Goal: Information Seeking & Learning: Learn about a topic

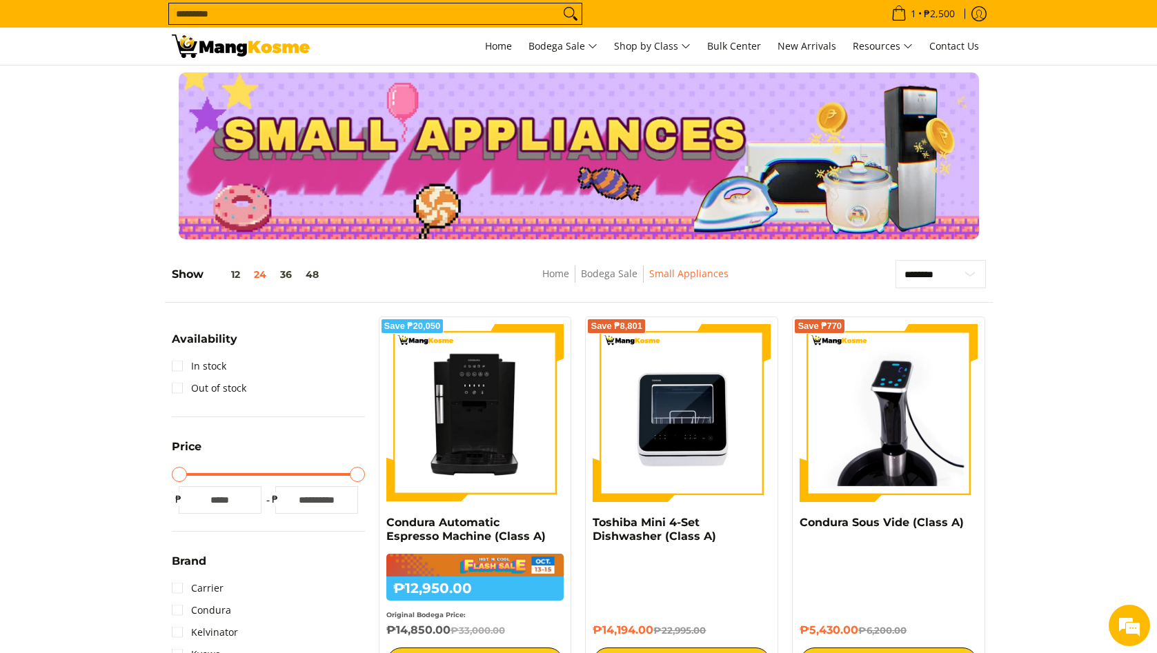
click at [370, 19] on input "Search..." at bounding box center [364, 13] width 390 height 21
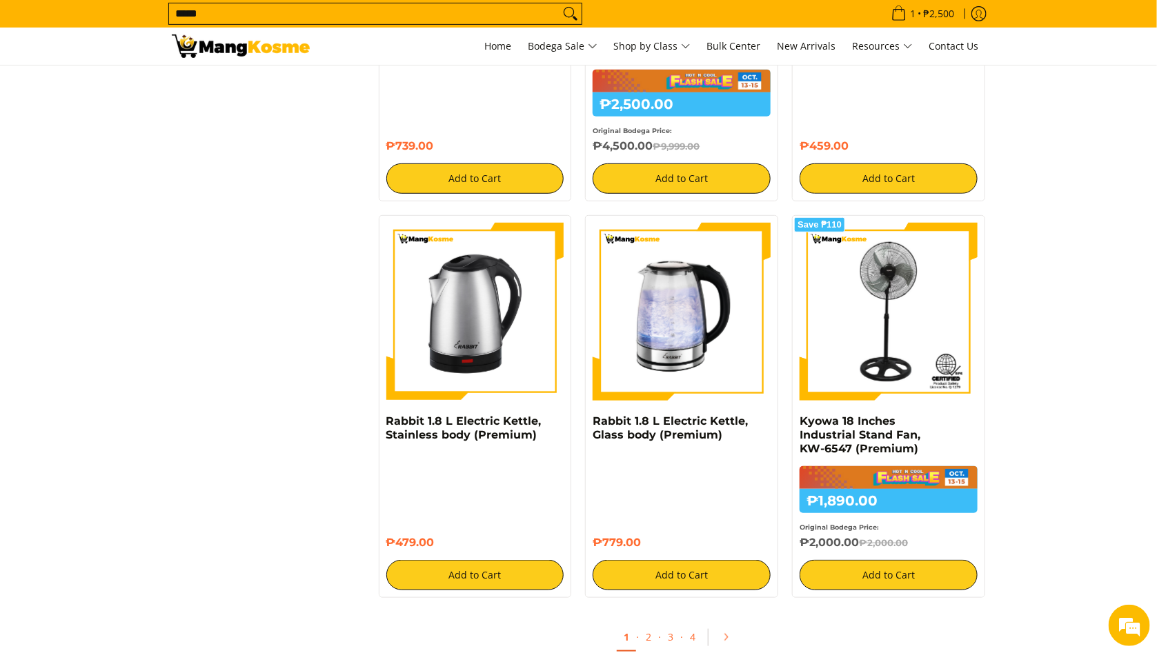
type input "*****"
click at [559, 3] on button "Search" at bounding box center [570, 13] width 22 height 21
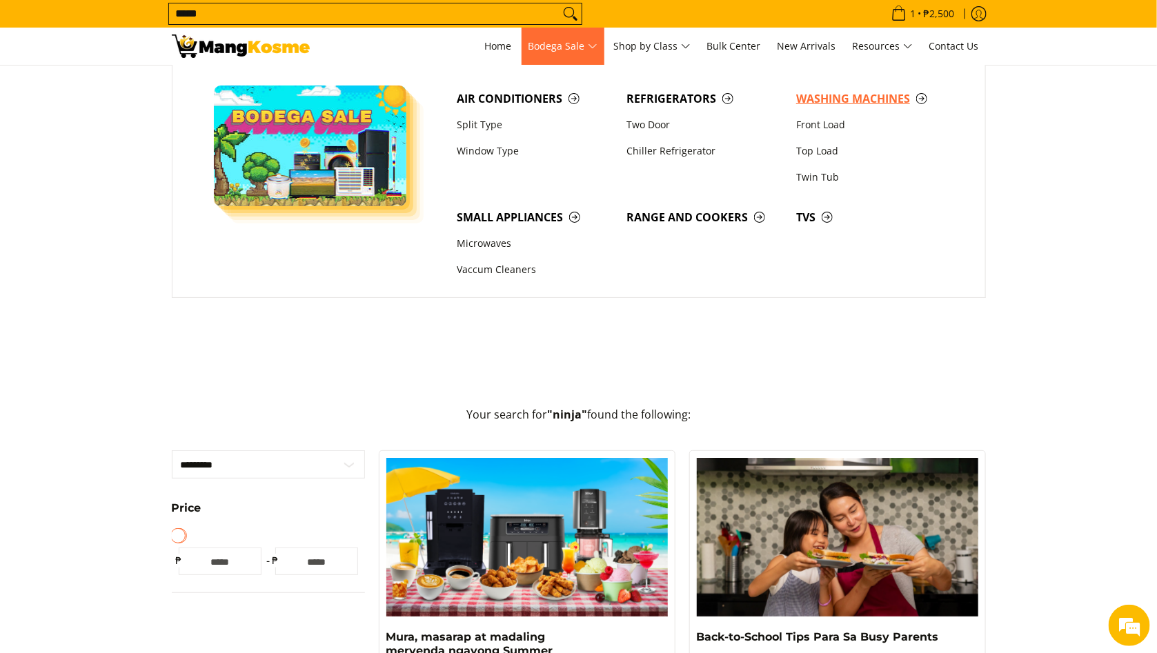
click at [816, 94] on span "Washing Machines" at bounding box center [874, 98] width 156 height 17
